Goal: Information Seeking & Learning: Learn about a topic

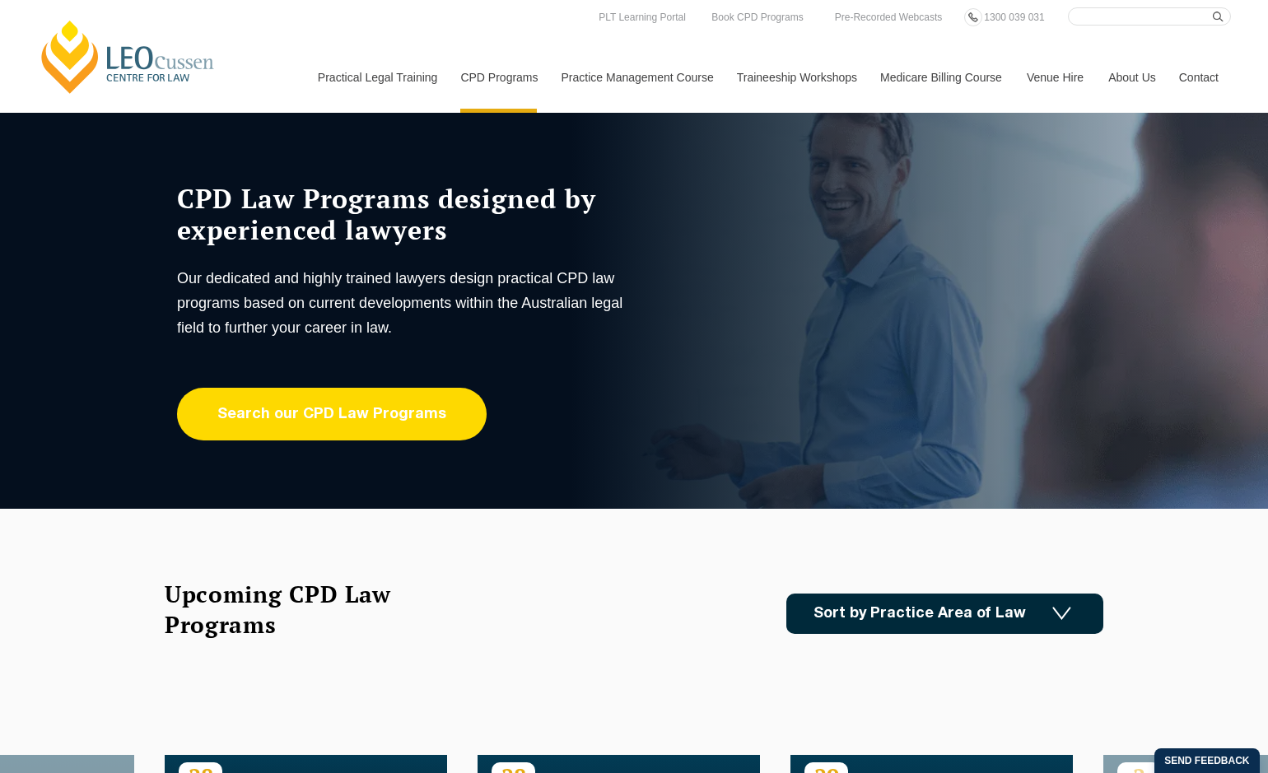
click at [383, 427] on link "Search our CPD Law Programs" at bounding box center [332, 414] width 310 height 53
click at [324, 412] on link "Search our CPD Law Programs" at bounding box center [332, 414] width 310 height 53
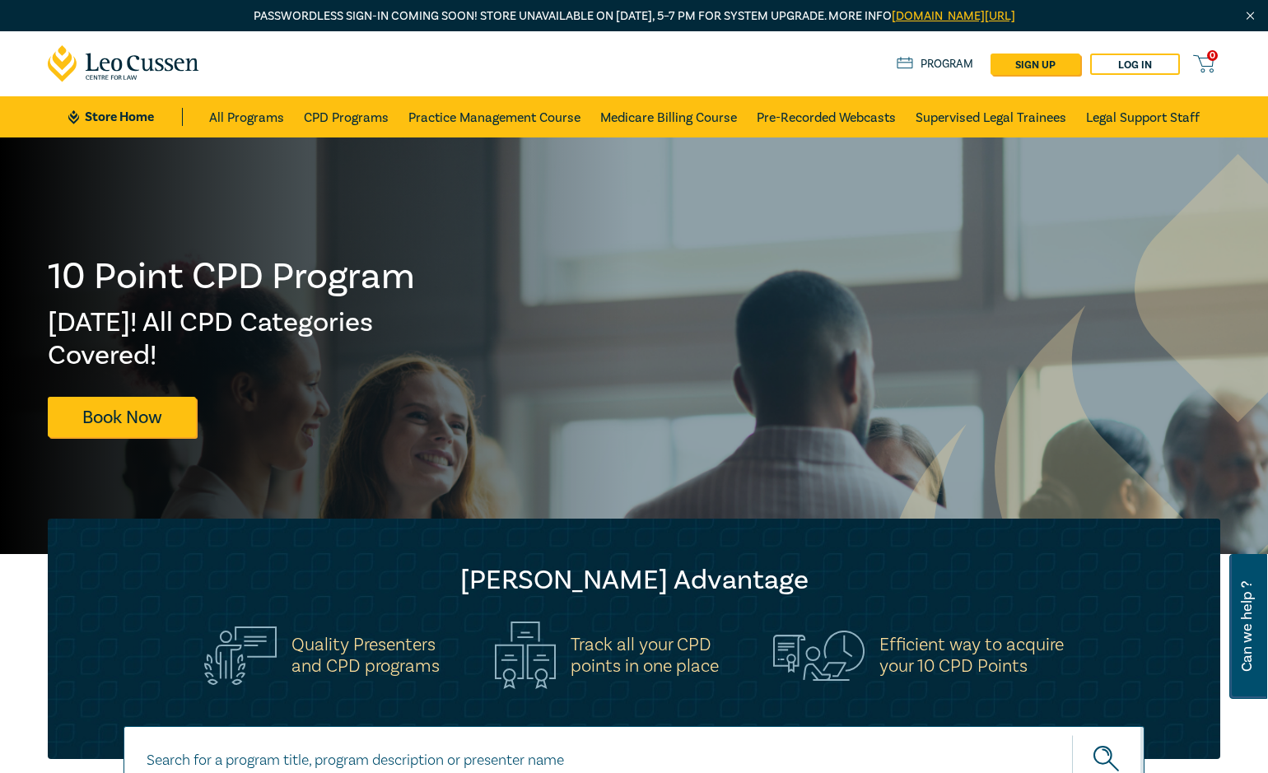
scroll to position [329, 0]
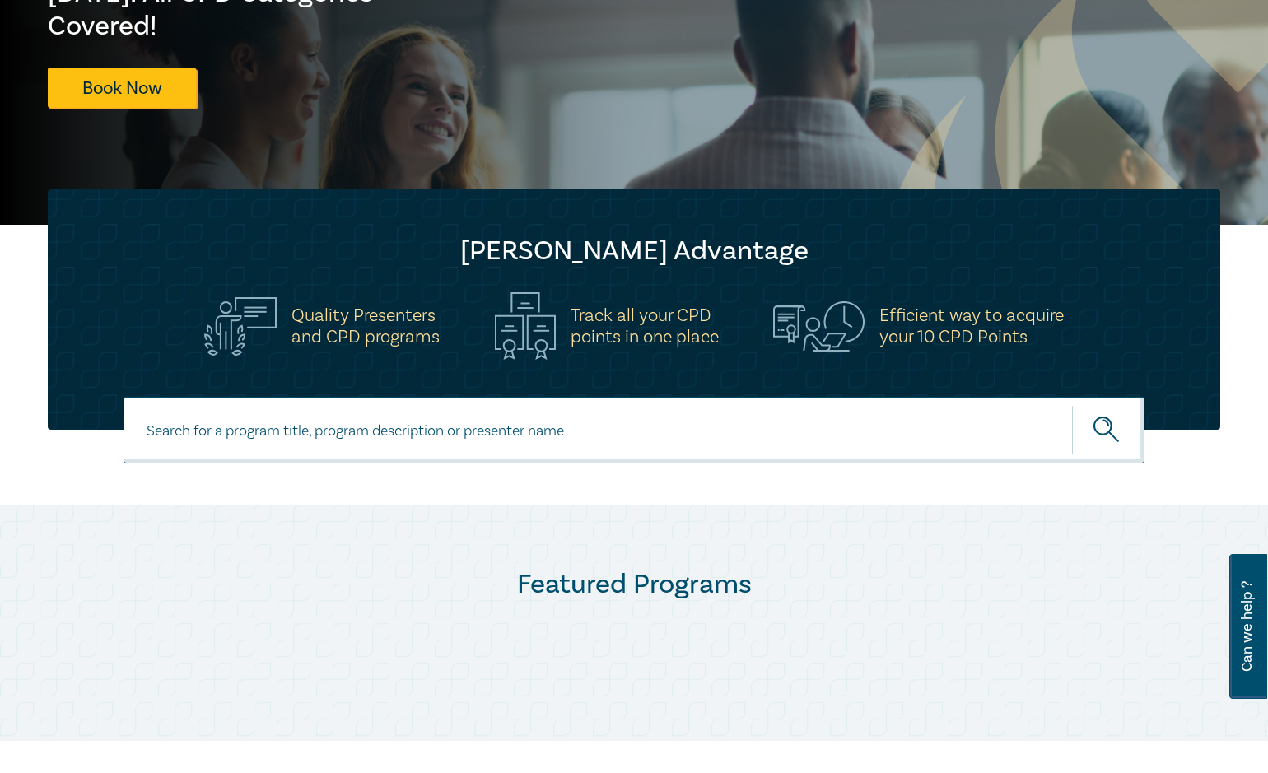
click at [224, 434] on input at bounding box center [634, 430] width 1021 height 67
type input "legal professional privilege"
click at [1072, 405] on button "submit" at bounding box center [1108, 430] width 72 height 50
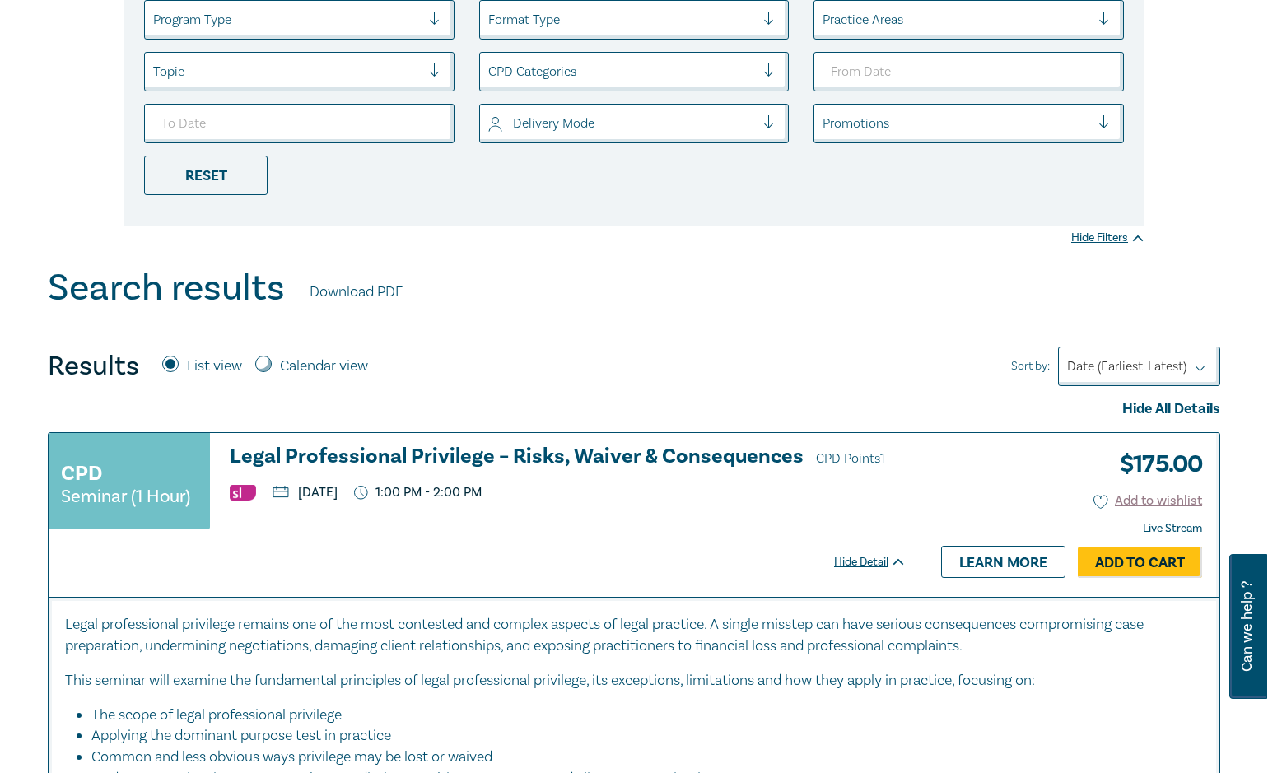
scroll to position [412, 0]
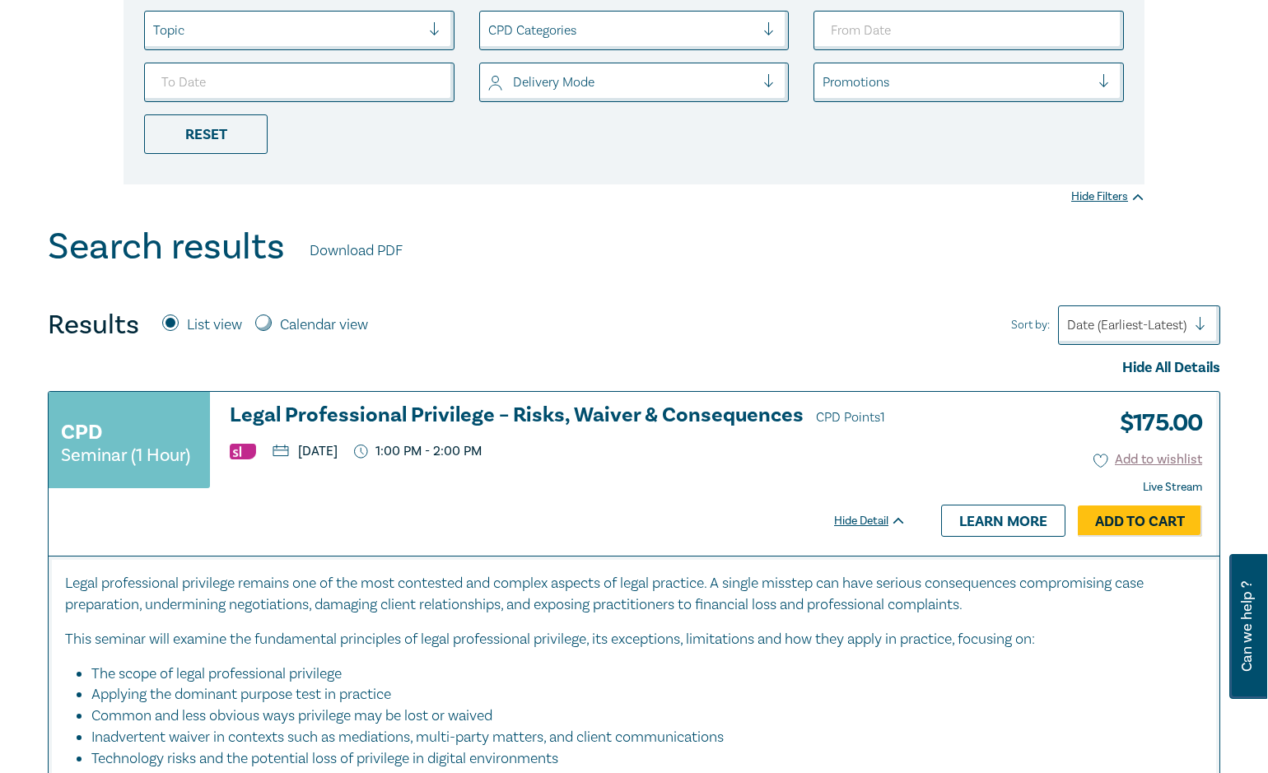
click at [341, 417] on h3 "Legal Professional Privilege – Risks, Waiver & Consequences CPD Points 1" at bounding box center [568, 416] width 677 height 25
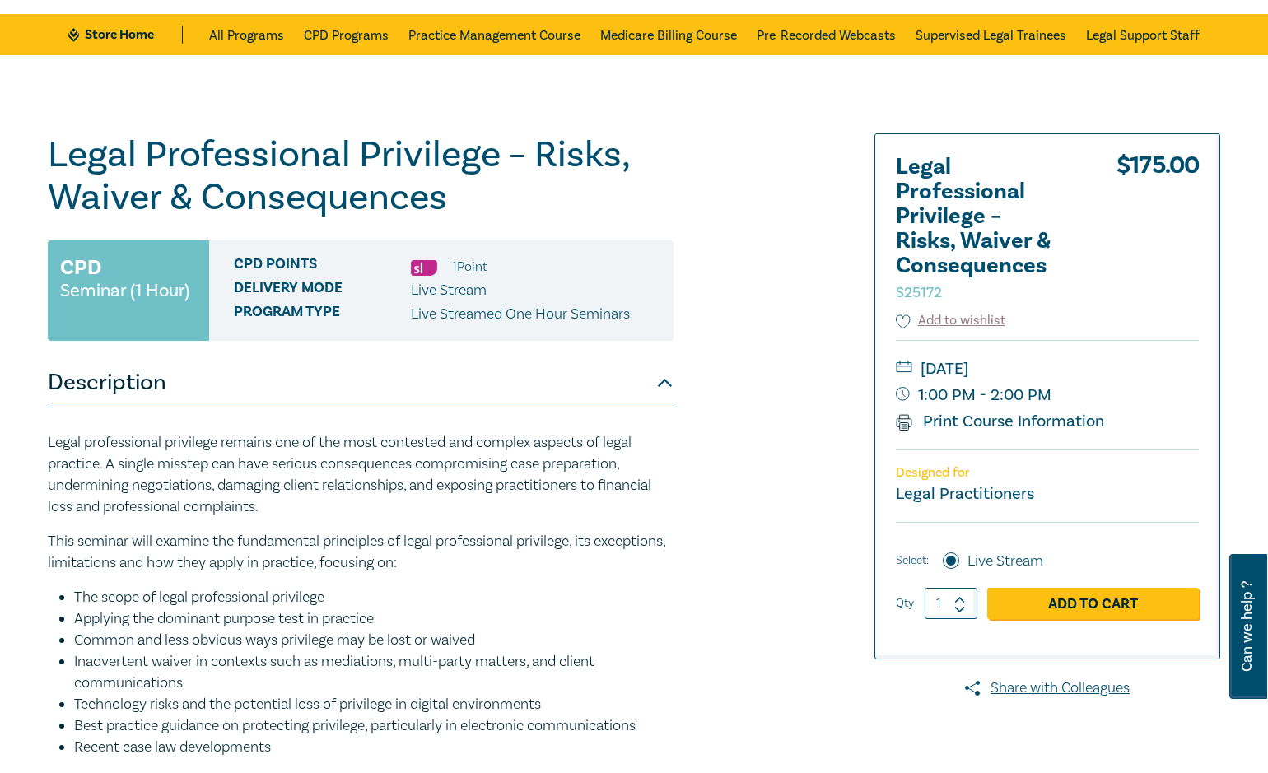
scroll to position [165, 0]
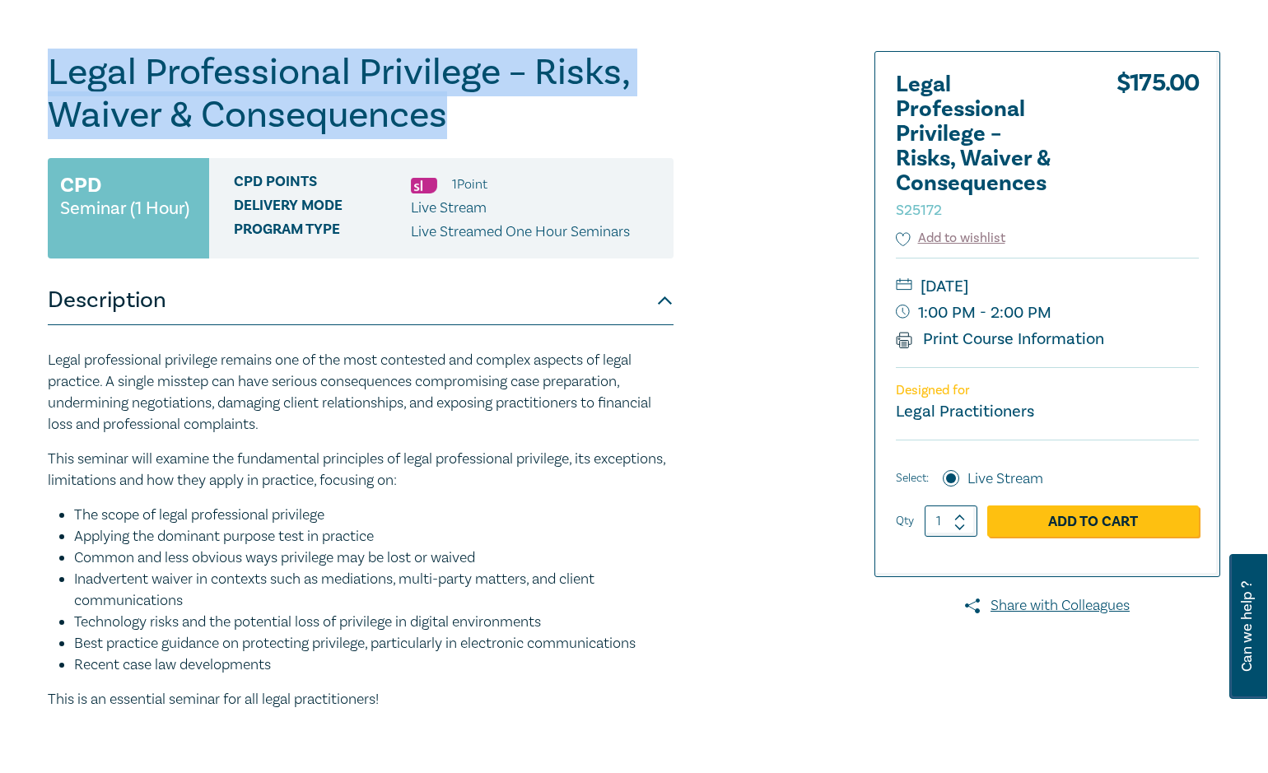
drag, startPoint x: 94, startPoint y: 85, endPoint x: 458, endPoint y: 108, distance: 364.7
click at [458, 108] on h1 "Legal Professional Privilege – Risks, Waiver & Consequences S25172" at bounding box center [361, 94] width 626 height 86
copy h1 "Legal Professional Privilege – Risks, Waiver & Consequences"
drag, startPoint x: 53, startPoint y: 357, endPoint x: 388, endPoint y: 699, distance: 478.6
click at [388, 699] on div "Legal professional privilege remains one of the most contested and complex aspe…" at bounding box center [361, 530] width 626 height 361
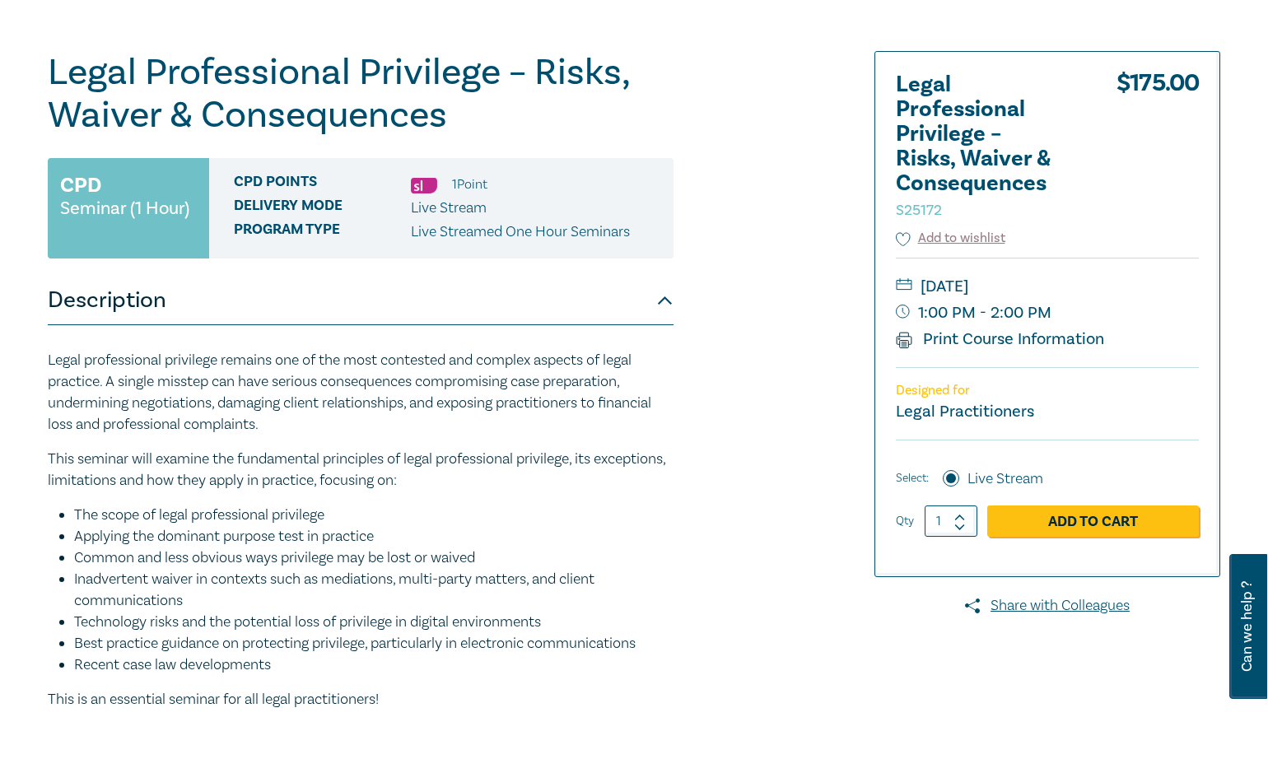
click at [43, 361] on div "Legal Professional Privilege – Risks, Waiver & Consequences S25172 CPD Seminar …" at bounding box center [435, 462] width 795 height 823
drag, startPoint x: 48, startPoint y: 357, endPoint x: 396, endPoint y: 710, distance: 495.5
click at [396, 710] on div "Legal professional privilege remains one of the most contested and complex aspe…" at bounding box center [361, 530] width 626 height 361
copy div "Legal professional privilege remains one of the most contested and complex aspe…"
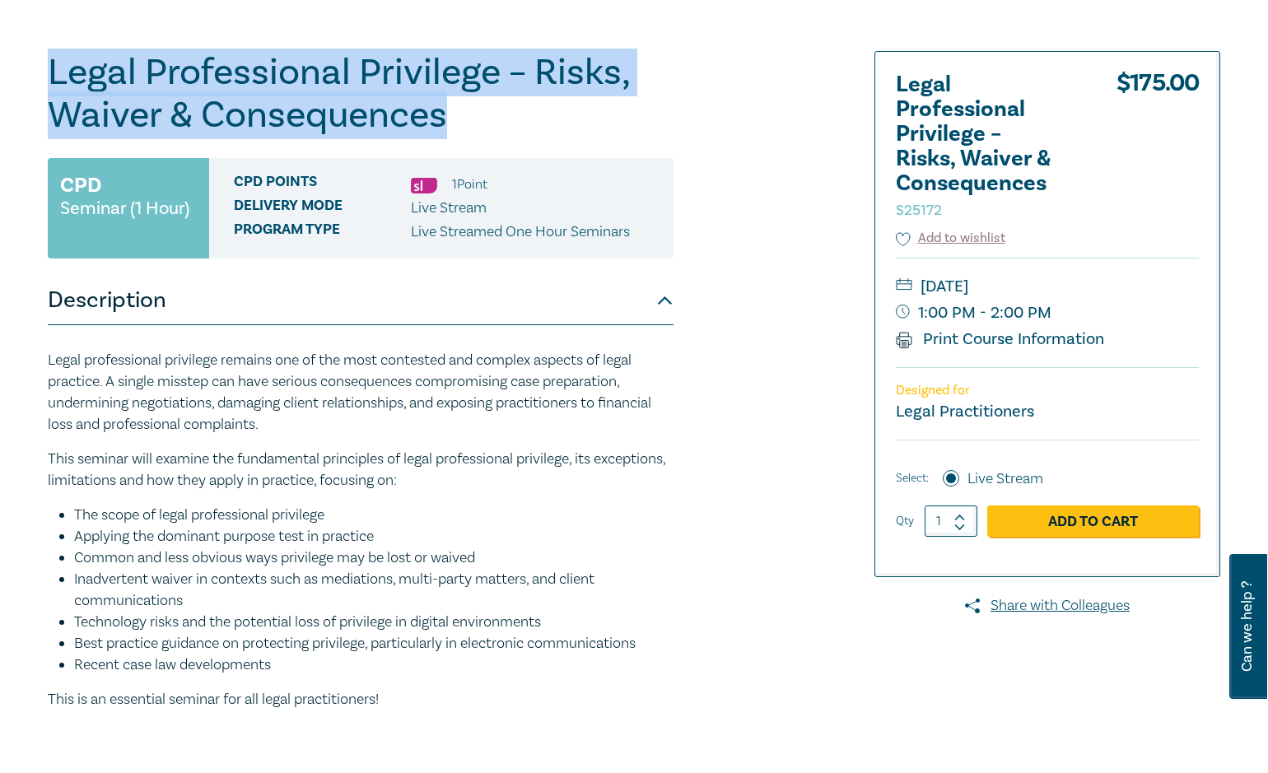
drag, startPoint x: 49, startPoint y: 78, endPoint x: 463, endPoint y: 112, distance: 414.7
click at [463, 112] on h1 "Legal Professional Privilege – Risks, Waiver & Consequences S25172" at bounding box center [361, 94] width 626 height 86
copy h1 "Legal Professional Privilege – Risks, Waiver & Consequences"
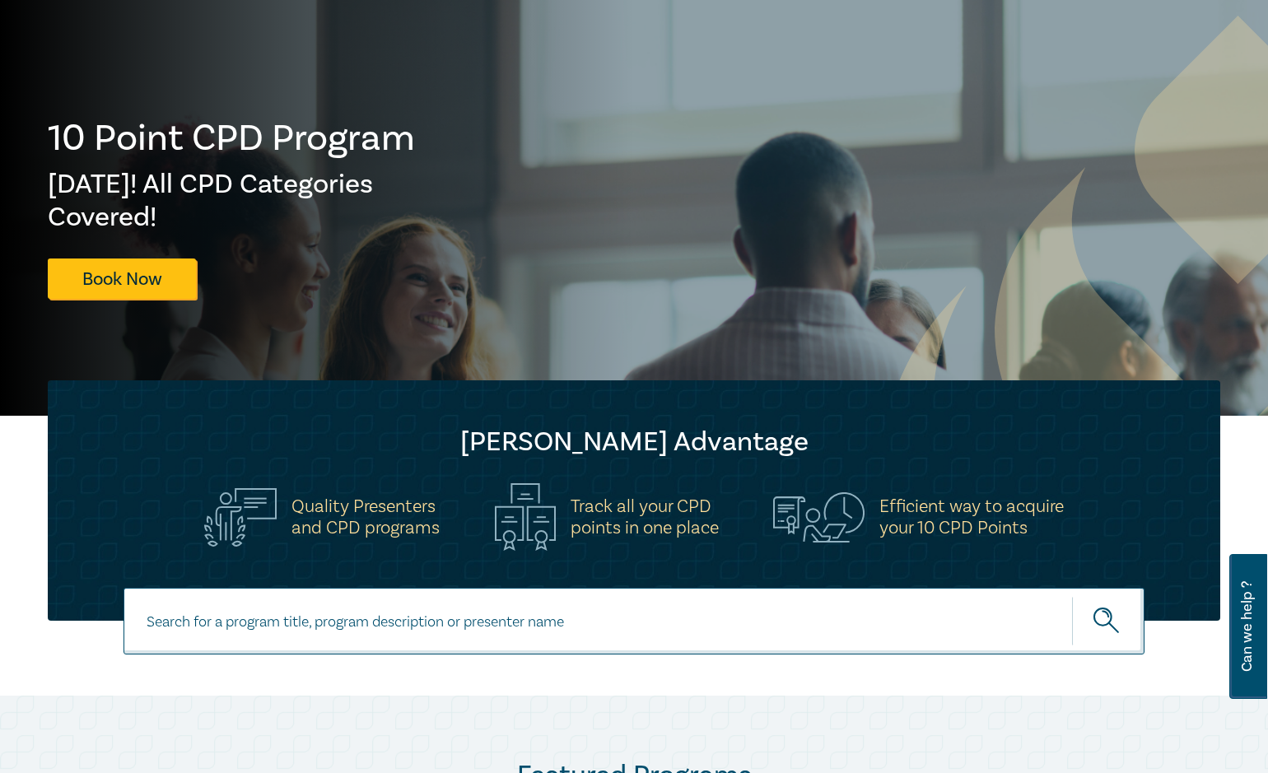
scroll to position [329, 0]
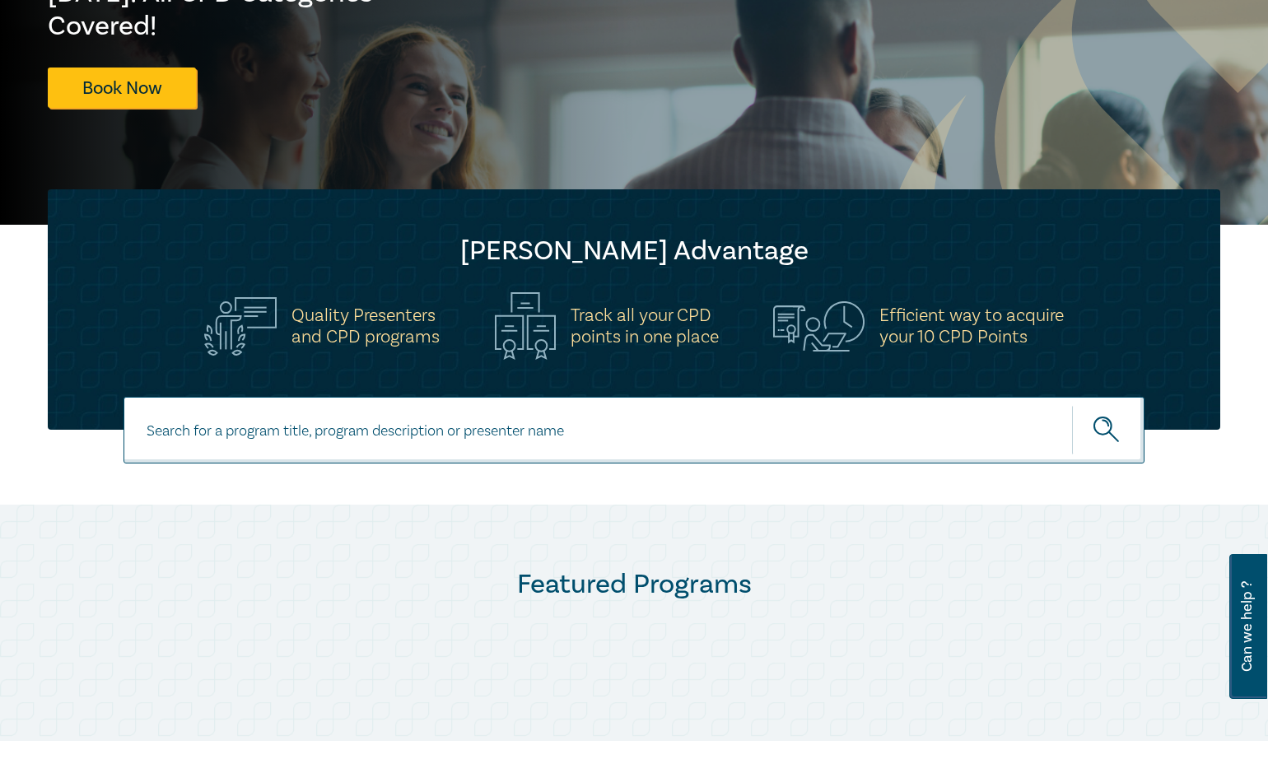
click at [328, 442] on input at bounding box center [634, 430] width 1021 height 67
type input "time management"
click at [1072, 405] on button "submit" at bounding box center [1108, 430] width 72 height 50
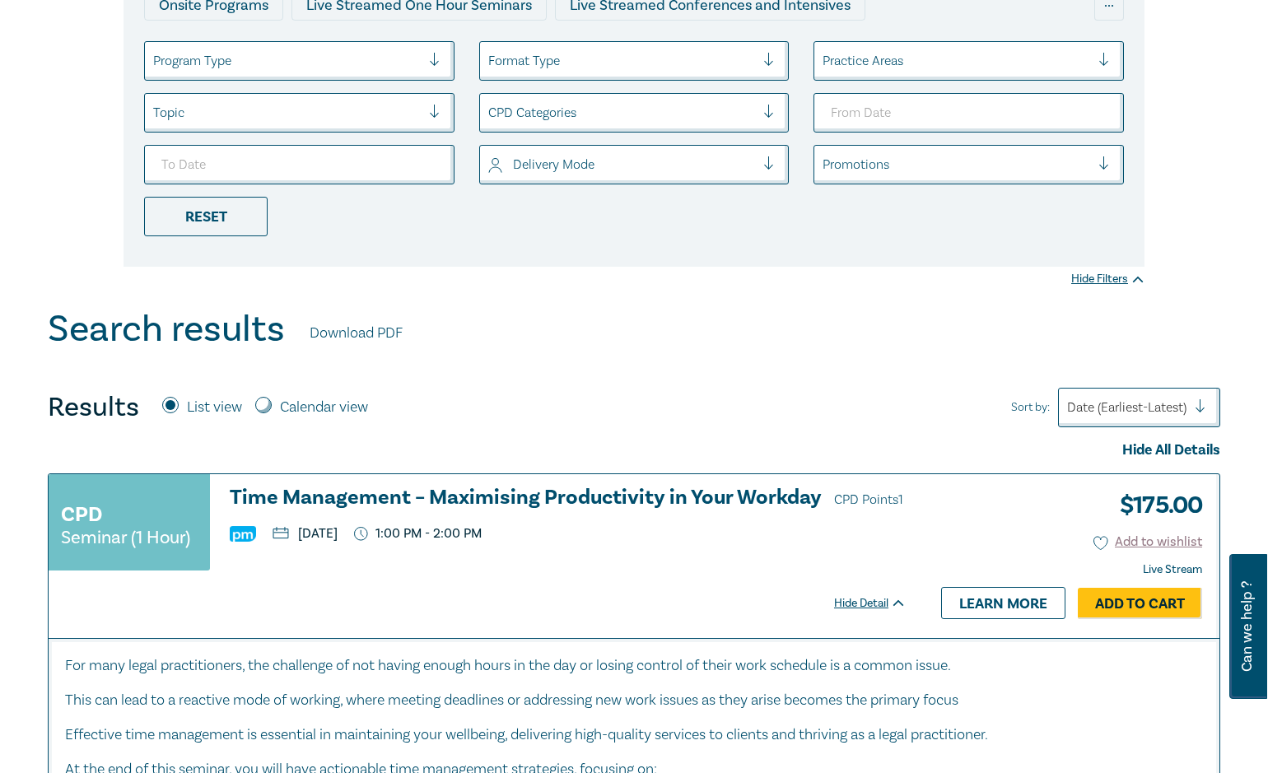
scroll to position [576, 0]
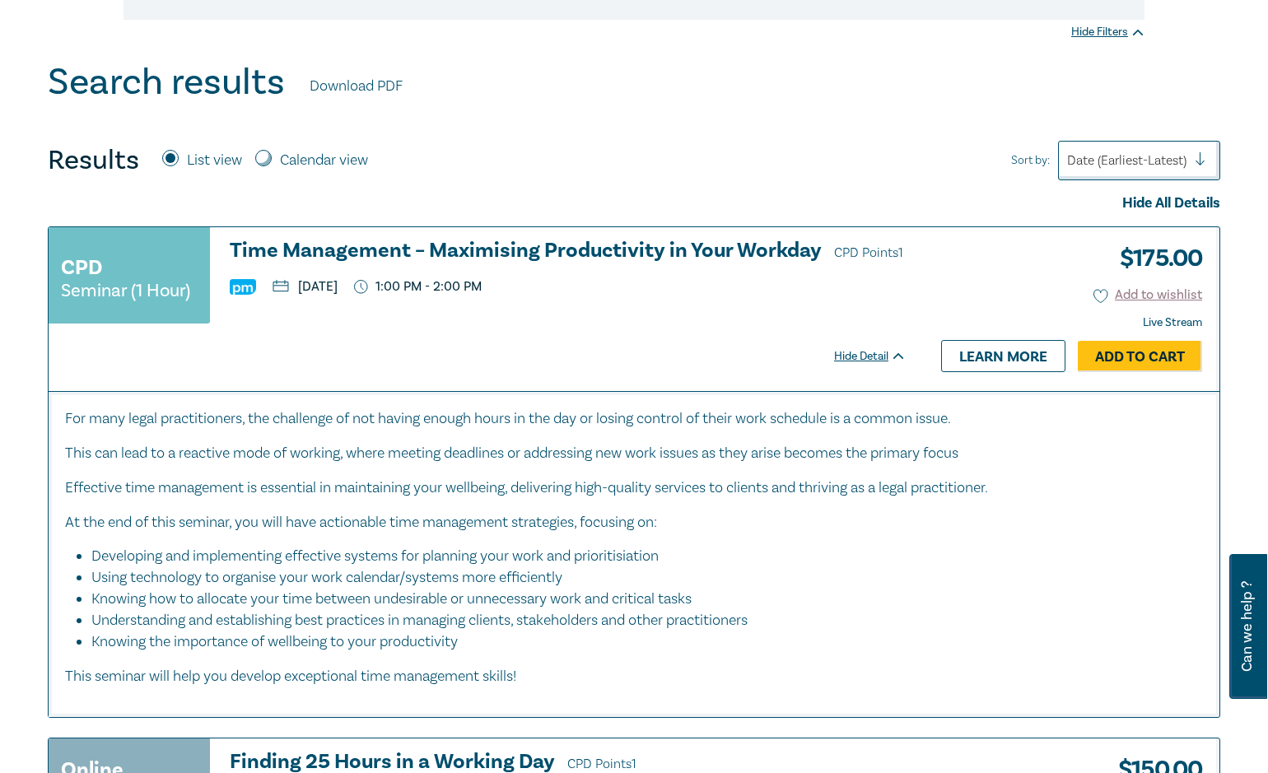
click at [334, 246] on h3 "Time Management – Maximising Productivity in Your Workday CPD Points 1" at bounding box center [568, 252] width 677 height 25
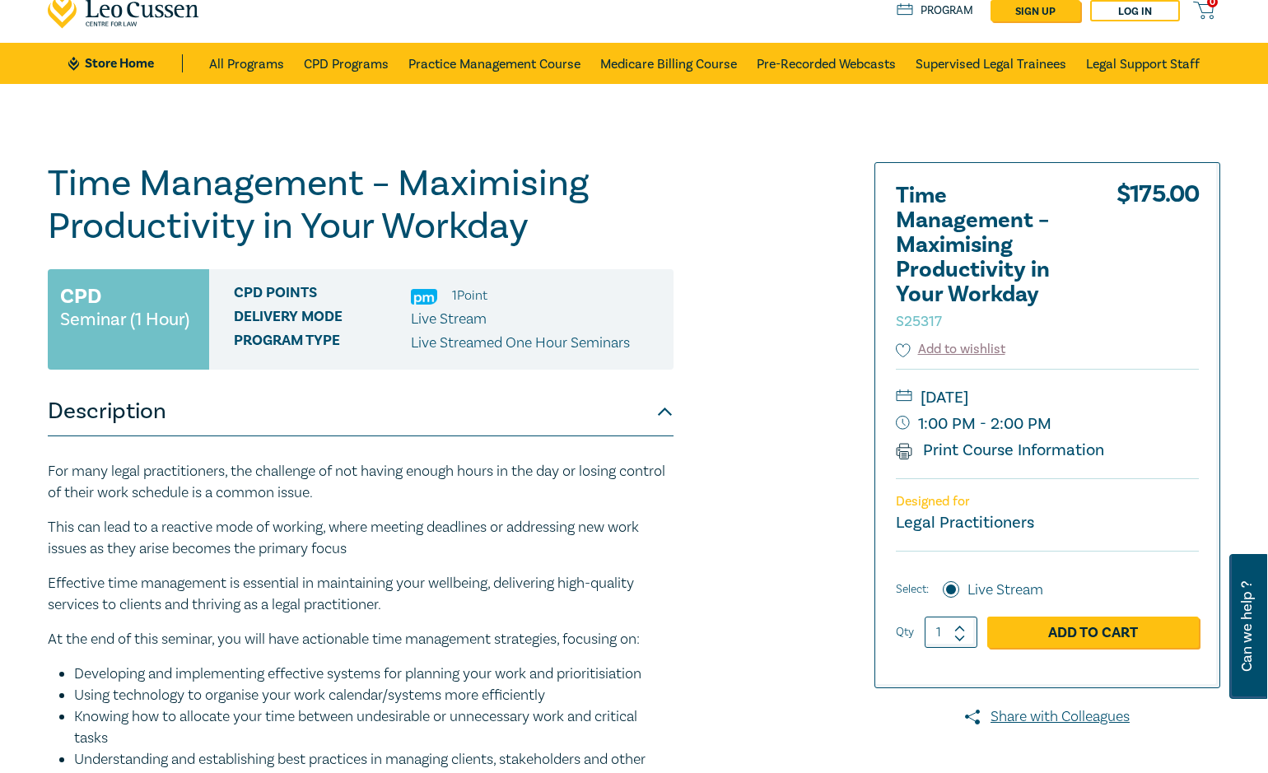
scroll to position [82, 0]
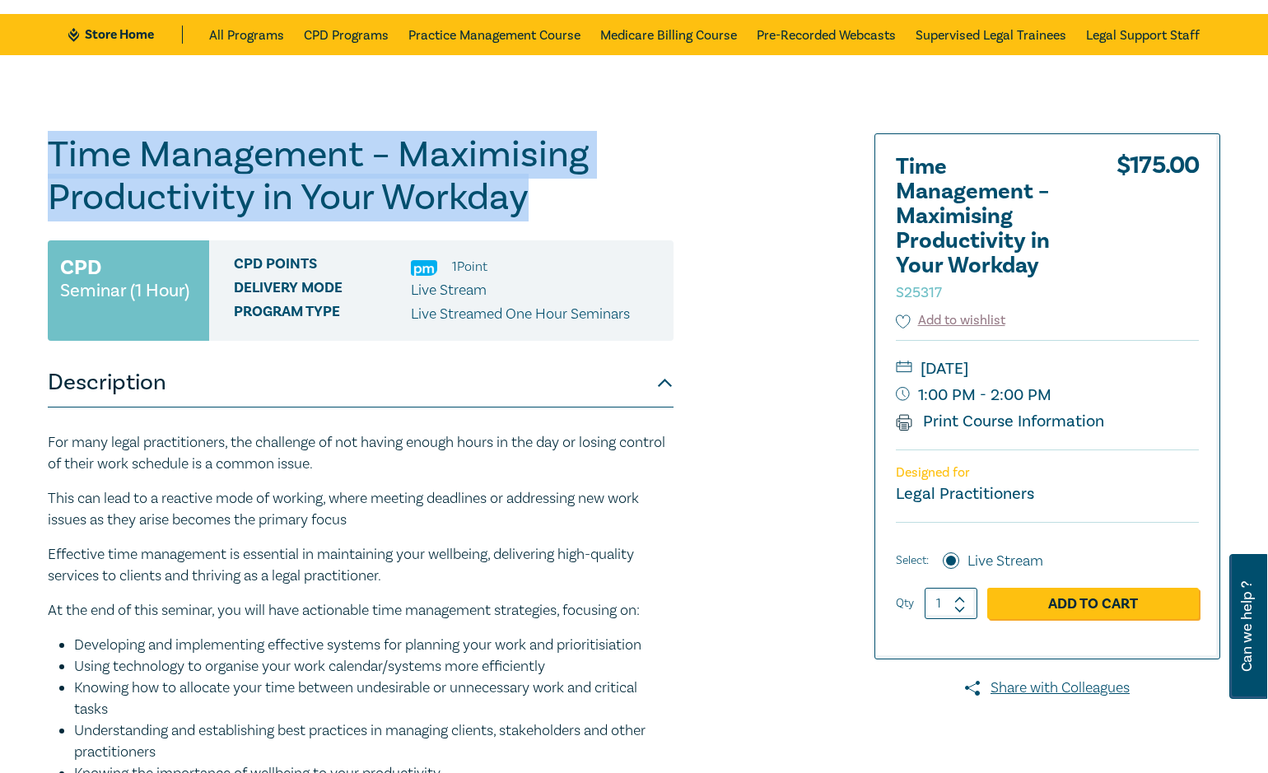
drag, startPoint x: 107, startPoint y: 157, endPoint x: 558, endPoint y: 192, distance: 452.5
click at [558, 192] on h1 "Time Management – Maximising Productivity in Your Workday S25317" at bounding box center [361, 176] width 626 height 86
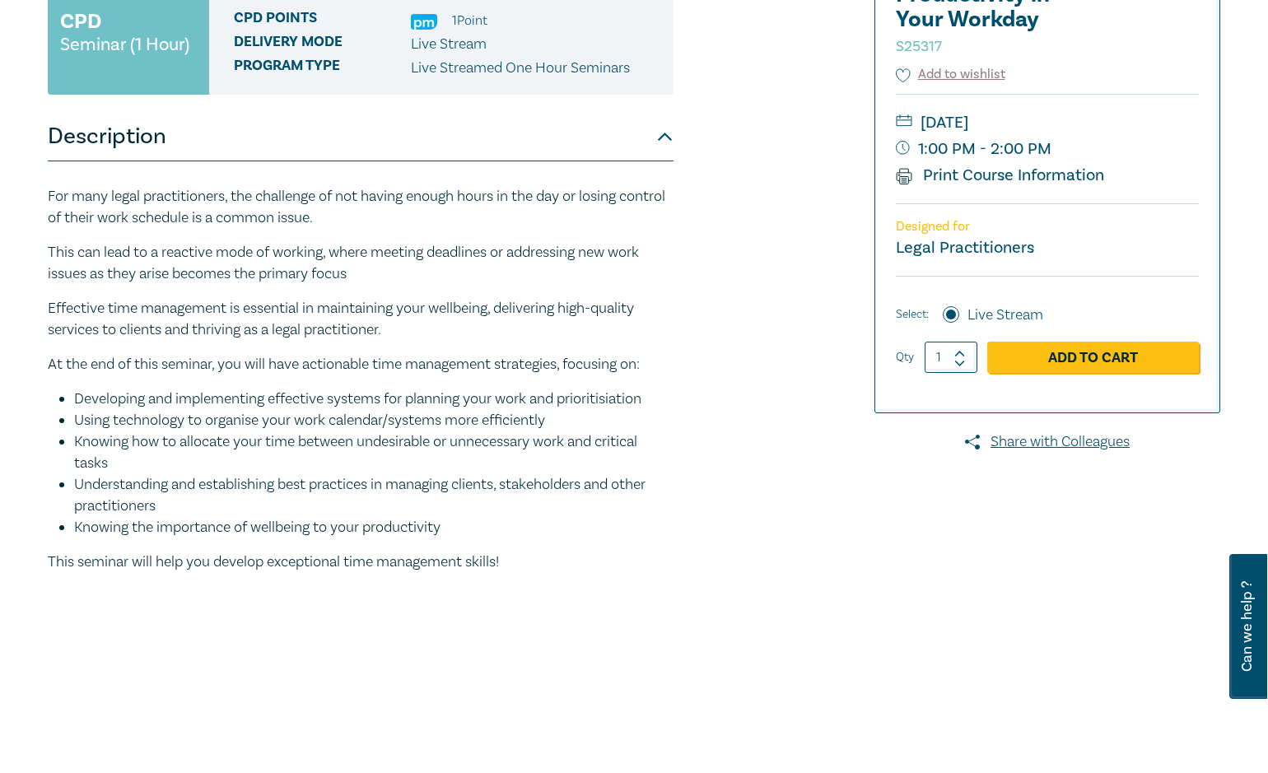
scroll to position [329, 0]
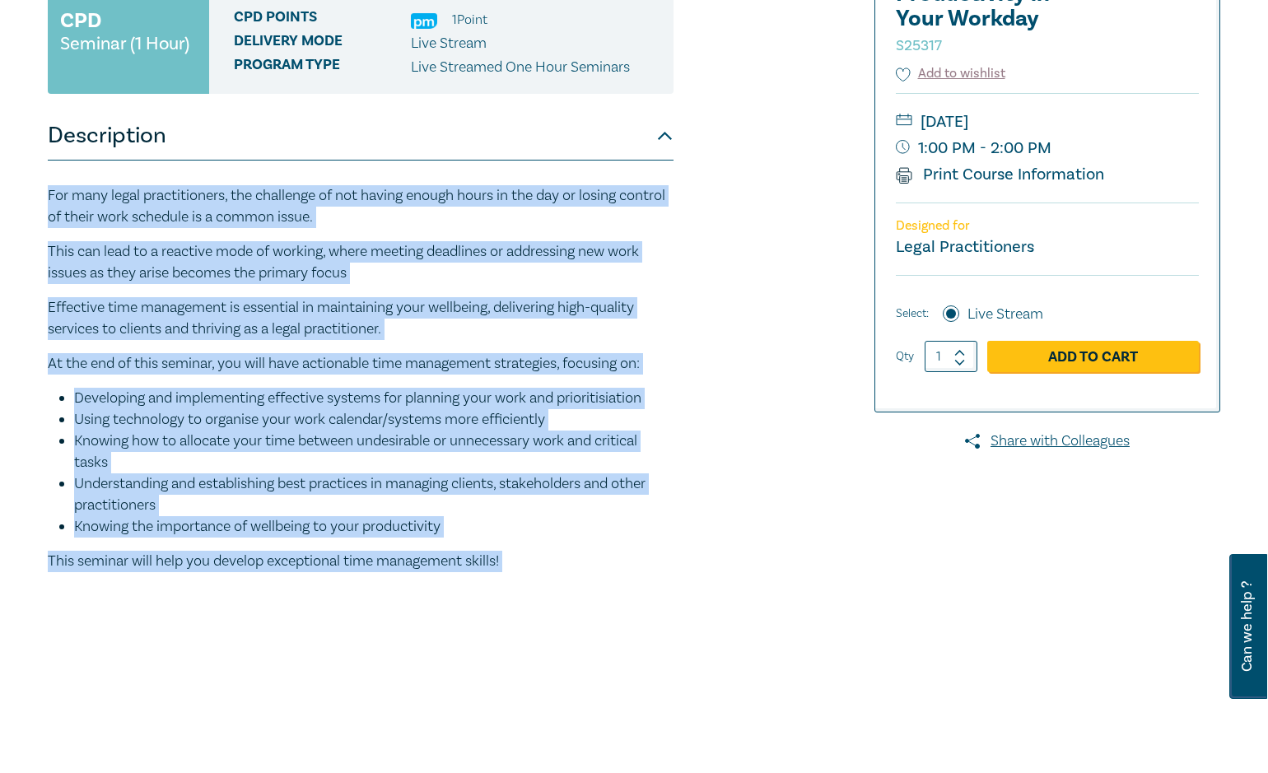
drag, startPoint x: 49, startPoint y: 195, endPoint x: 573, endPoint y: 593, distance: 657.6
click at [573, 593] on div "For many legal practitioners, the challenge of not having enough hours in the d…" at bounding box center [361, 386] width 626 height 450
copy div "Lor ipsu dolor sitametconsec, adi elitseddo ei tem incidi utlabo etdol ma ali e…"
drag, startPoint x: 767, startPoint y: 228, endPoint x: 641, endPoint y: 142, distance: 152.3
click at [766, 227] on div "Time Management – Maximising Productivity in Your Workday S25317 CPD Seminar (1…" at bounding box center [435, 297] width 795 height 823
